Goal: Check status: Check status

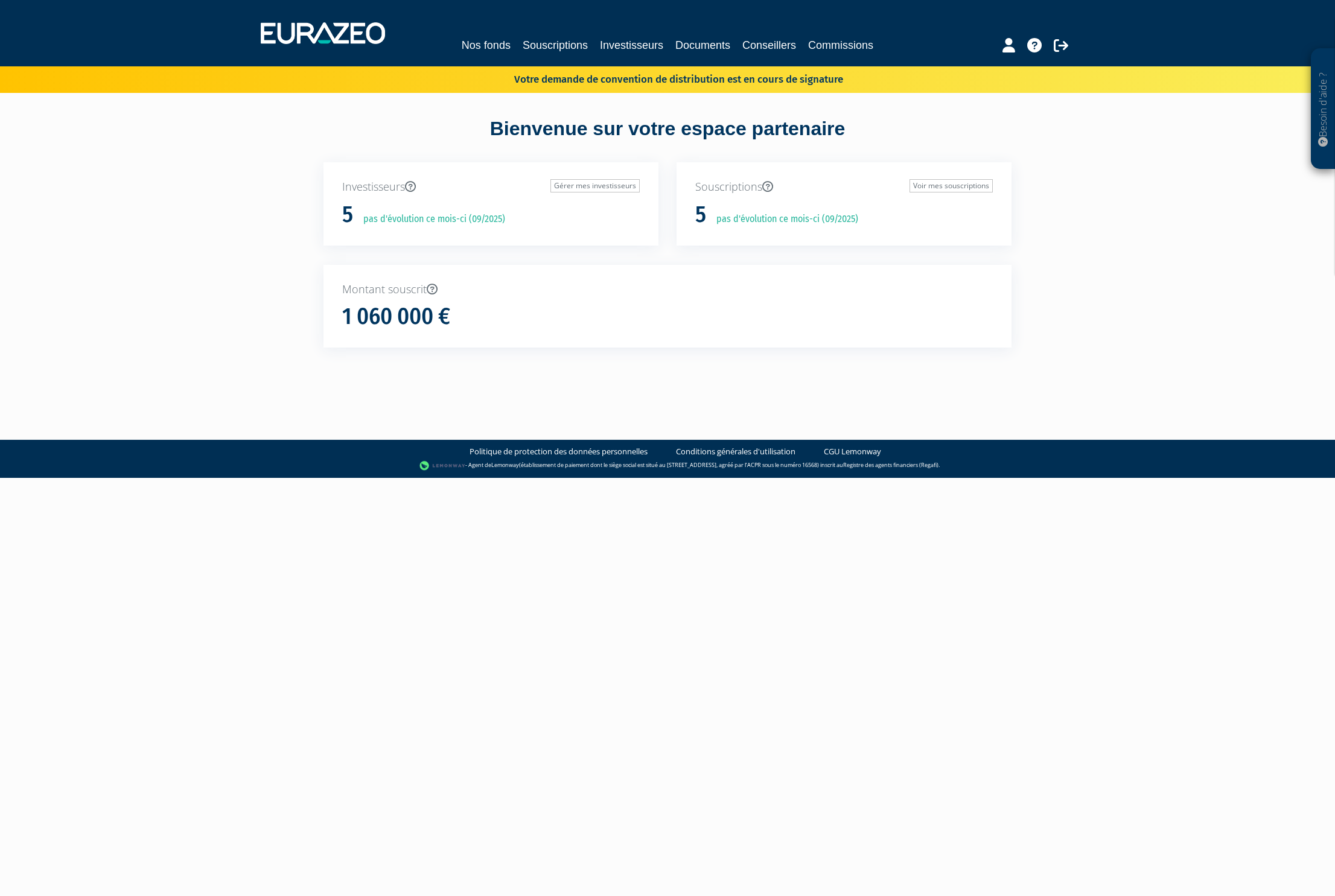
click at [607, 78] on p "Votre demande de convention de distribution est en cours de signature" at bounding box center [661, 77] width 364 height 17
click at [618, 81] on p "Votre demande de convention de distribution est en cours de signature" at bounding box center [661, 77] width 364 height 17
click at [484, 46] on link "Nos fonds" at bounding box center [486, 45] width 49 height 17
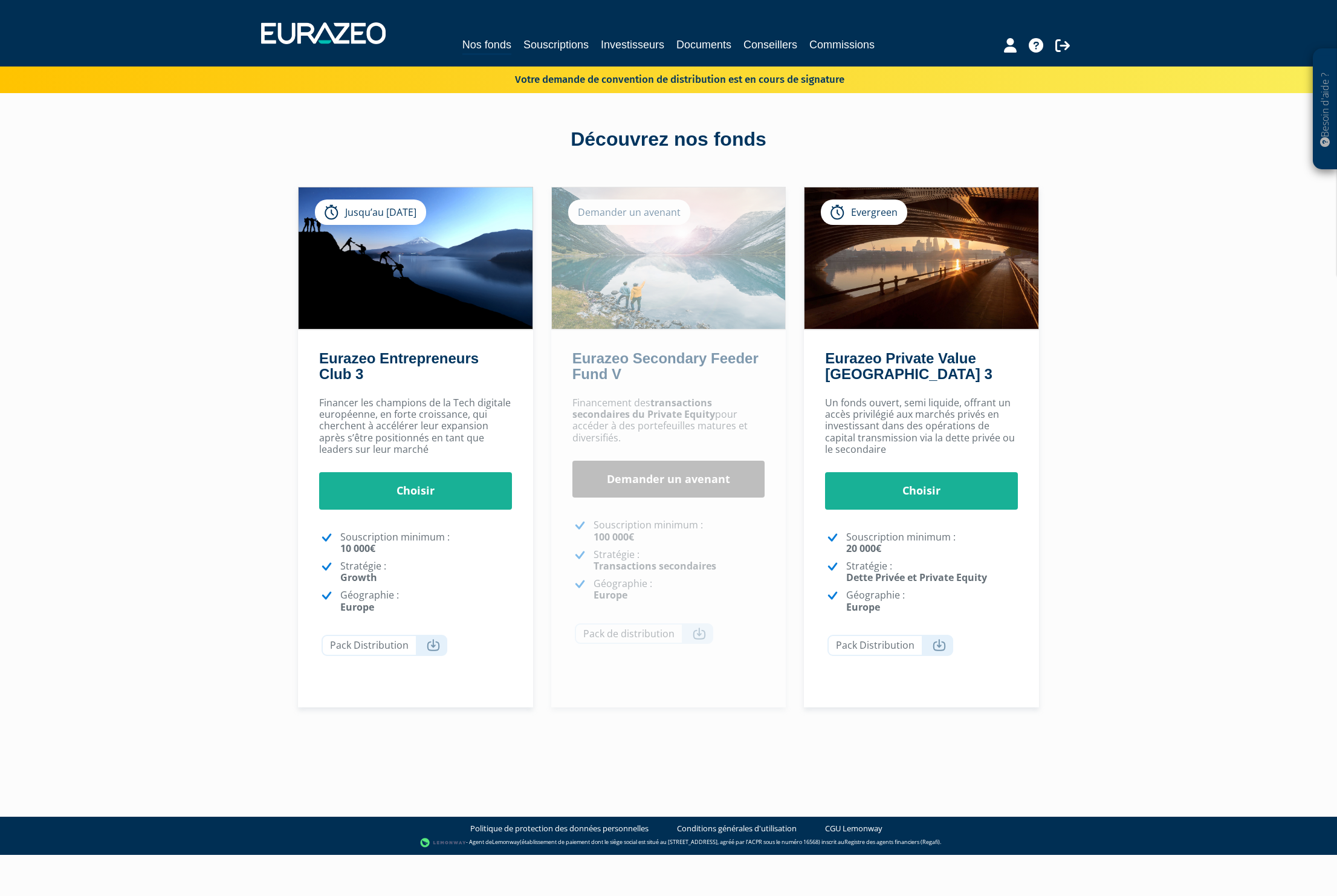
click at [1126, 376] on div "Besoin d'aide ? × J'ai besoin d'aide Si vous avez une question à propos du fonc…" at bounding box center [668, 384] width 1337 height 768
